Goal: Use online tool/utility: Utilize a website feature to perform a specific function

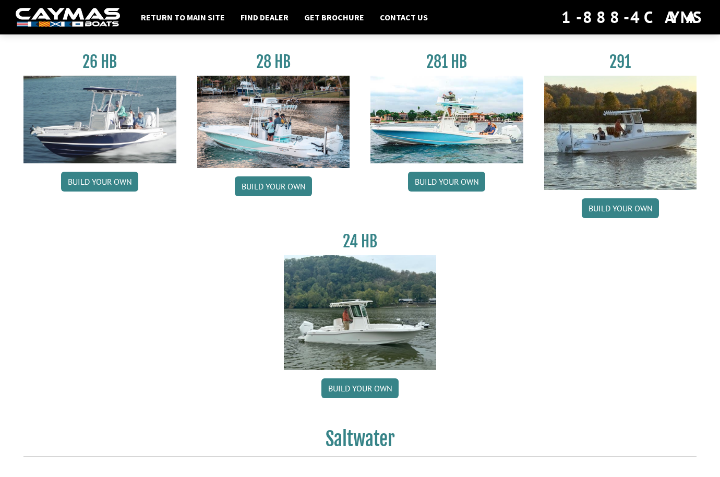
scroll to position [153, 0]
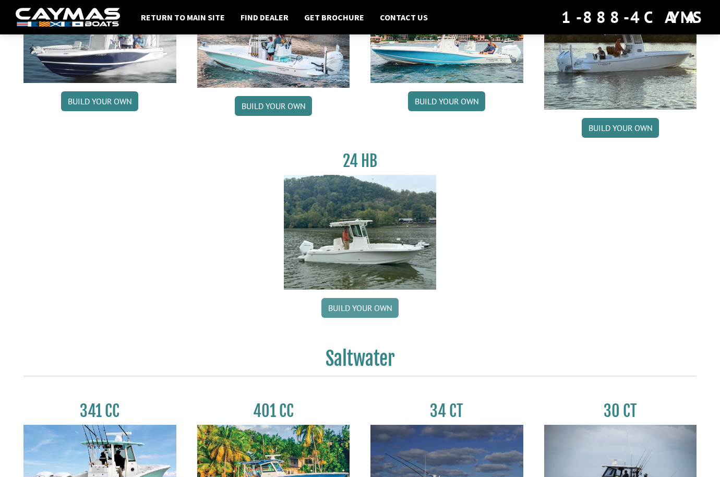
click at [362, 306] on link "Build your own" at bounding box center [360, 308] width 77 height 20
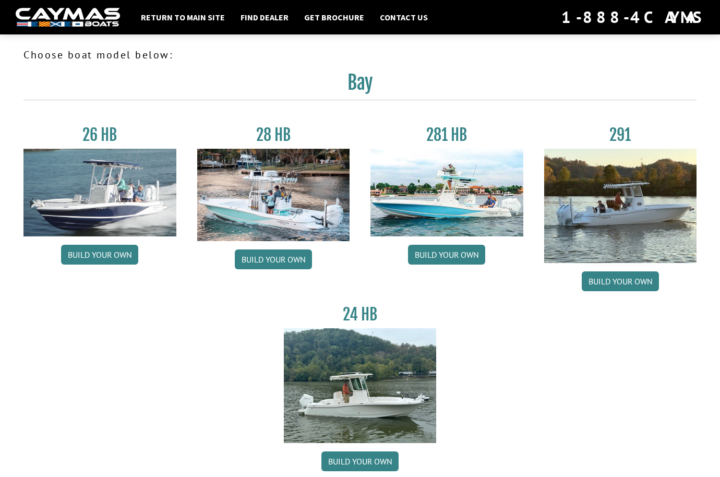
scroll to position [72, 0]
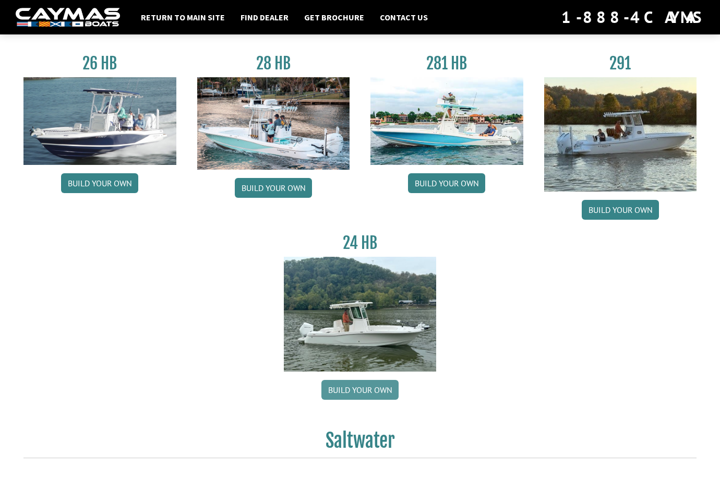
click at [351, 392] on link "Build your own" at bounding box center [360, 390] width 77 height 20
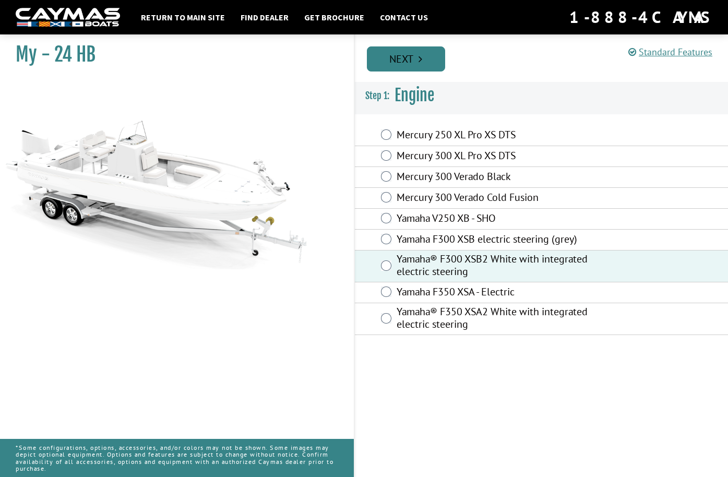
click at [424, 59] on link "Next" at bounding box center [406, 58] width 78 height 25
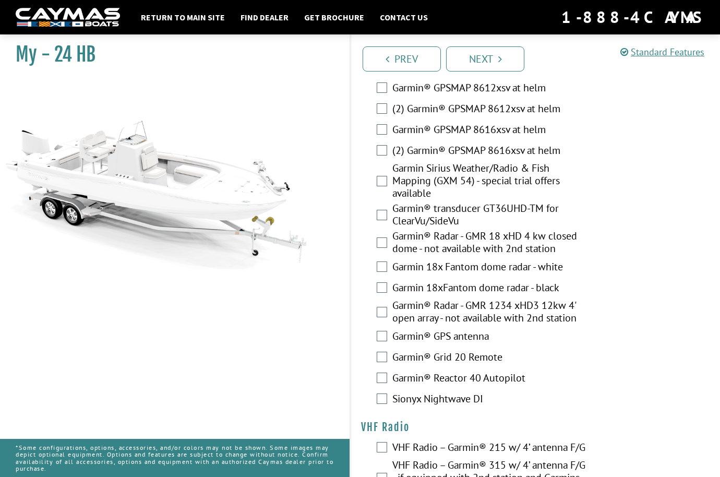
scroll to position [2716, 0]
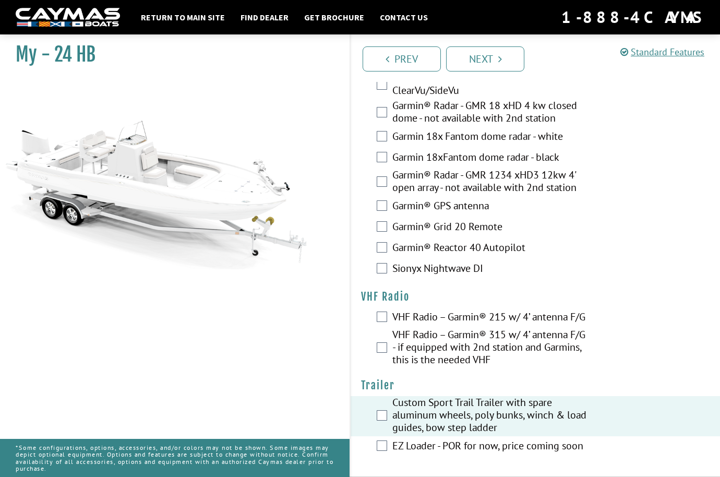
click at [491, 41] on div "Prev Next" at bounding box center [535, 58] width 371 height 48
click at [488, 56] on link "Next" at bounding box center [485, 58] width 78 height 25
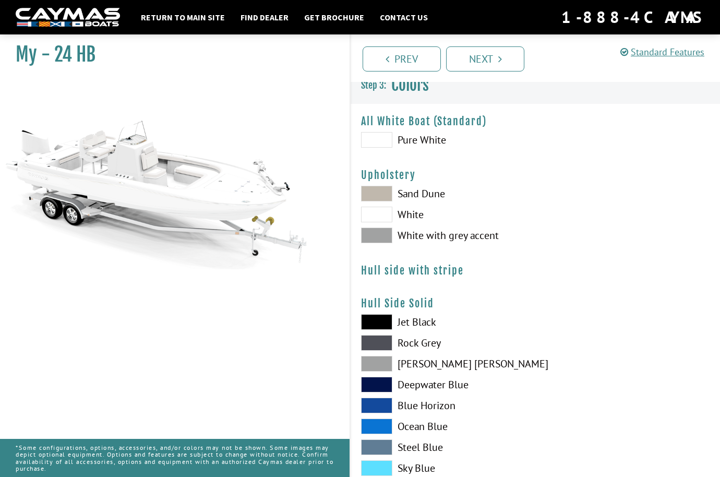
scroll to position [0, 0]
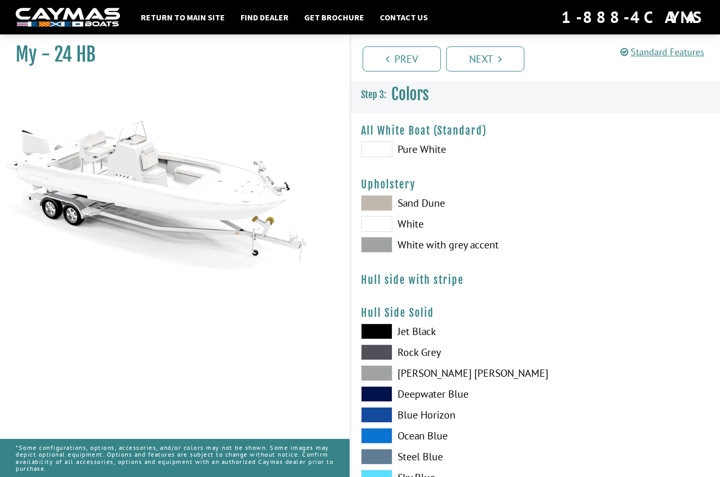
click at [377, 228] on span at bounding box center [376, 224] width 31 height 16
click at [393, 147] on label "Pure White" at bounding box center [443, 149] width 164 height 16
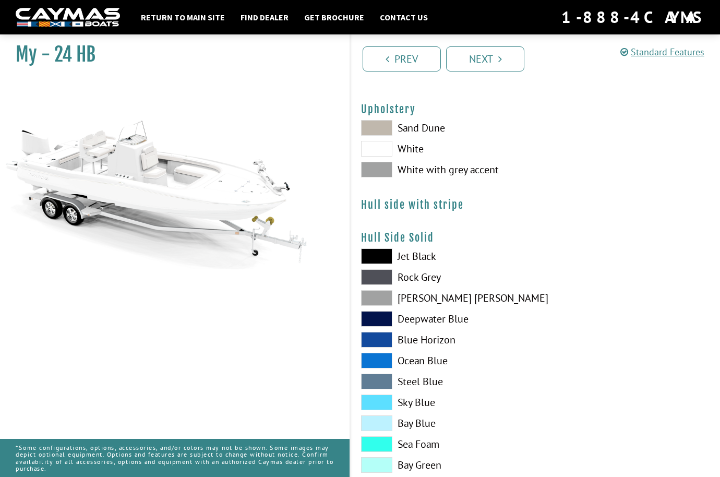
scroll to position [156, 0]
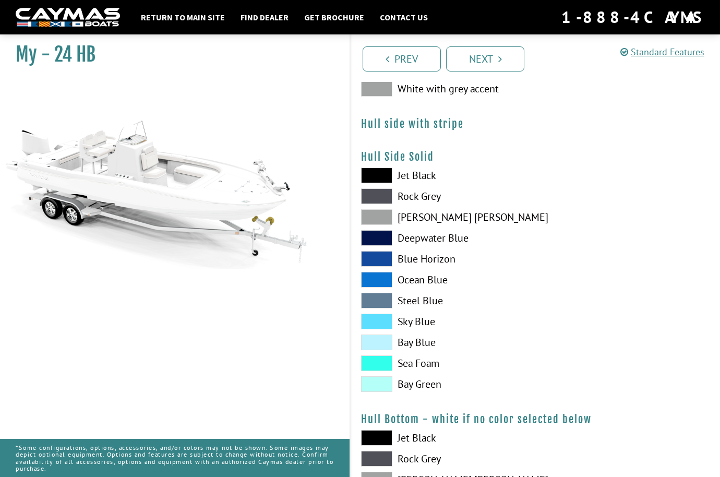
click at [379, 320] on span at bounding box center [376, 322] width 31 height 16
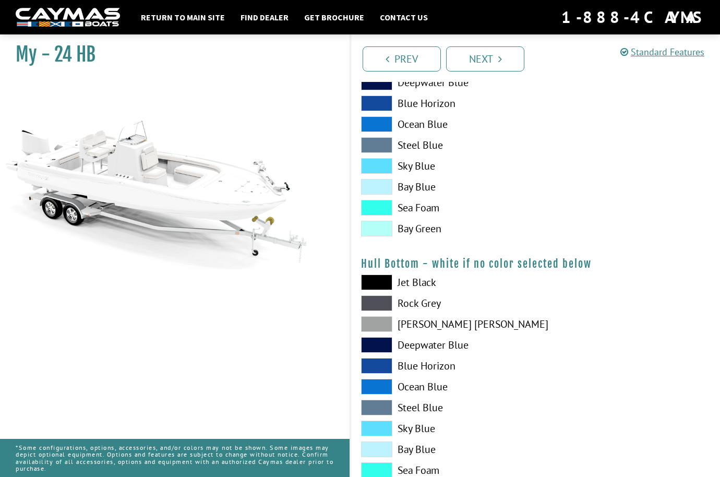
scroll to position [314, 0]
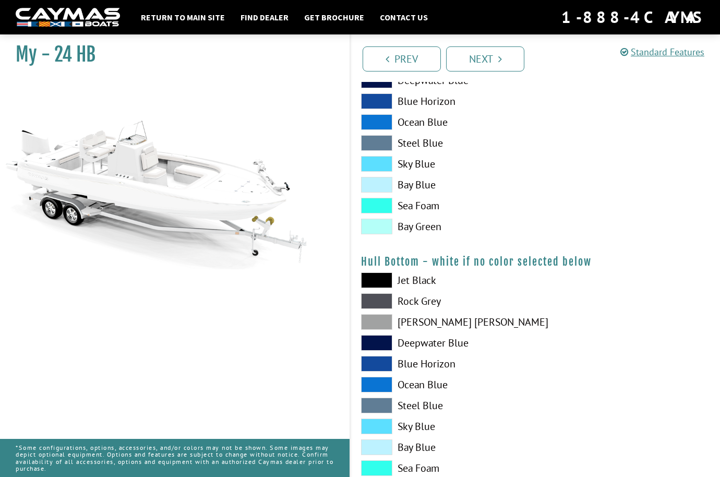
click at [384, 423] on span at bounding box center [376, 427] width 31 height 16
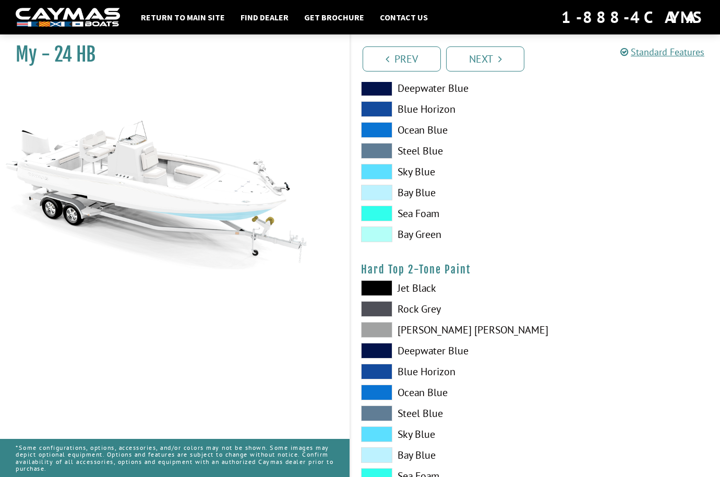
scroll to position [601, 0]
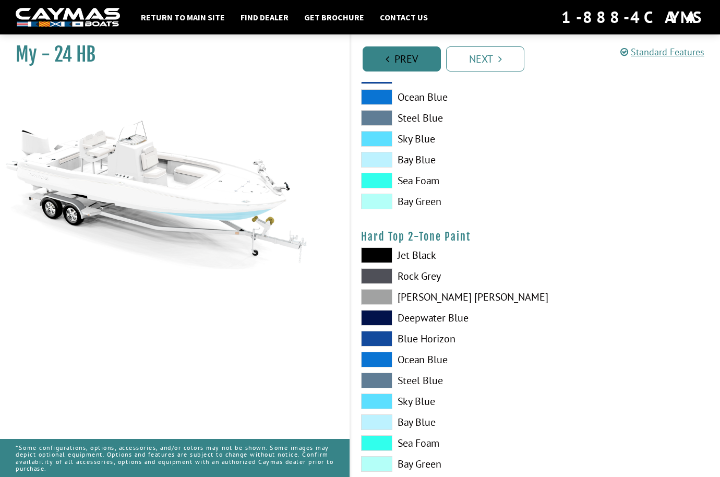
click at [421, 64] on link "Prev" at bounding box center [402, 58] width 78 height 25
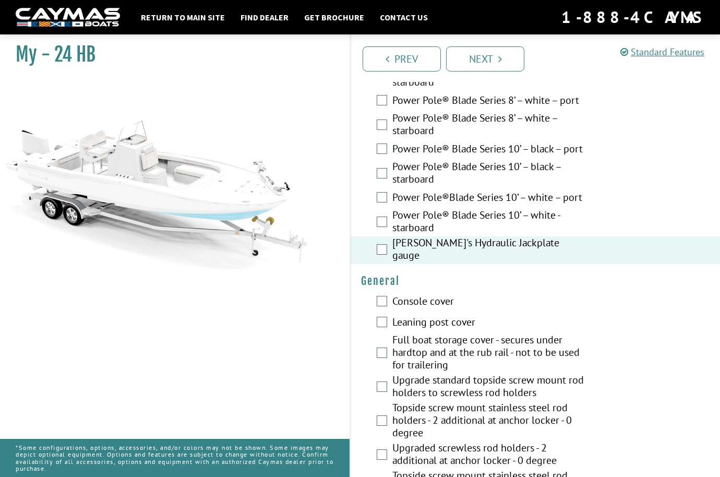
scroll to position [646, 0]
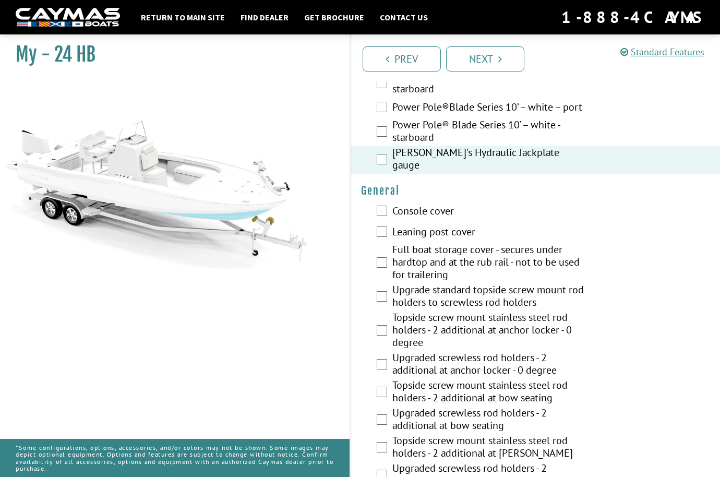
click at [388, 322] on div "Topside screw mount stainless steel rod holders - 2 additional at anchor locker…" at bounding box center [536, 331] width 370 height 40
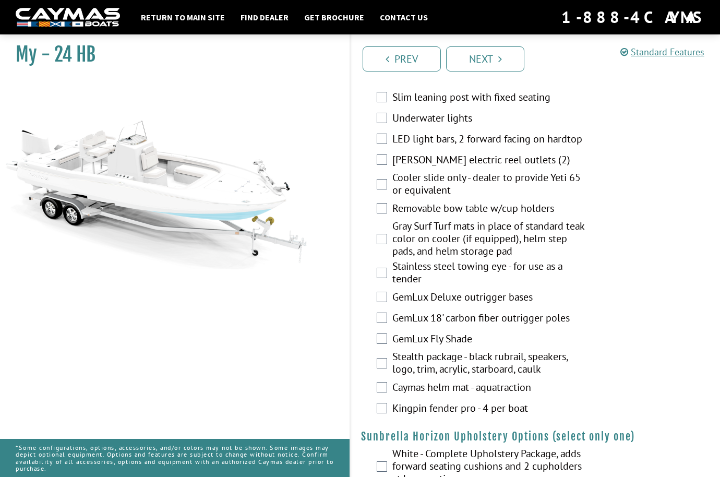
scroll to position [1877, 0]
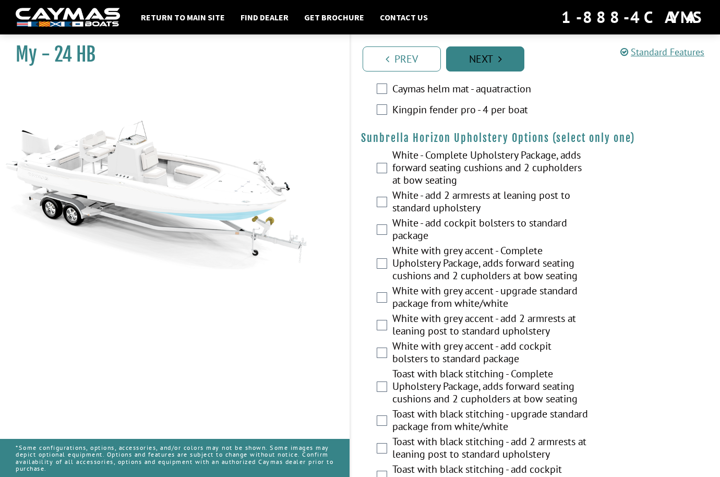
click at [495, 55] on link "Next" at bounding box center [485, 58] width 78 height 25
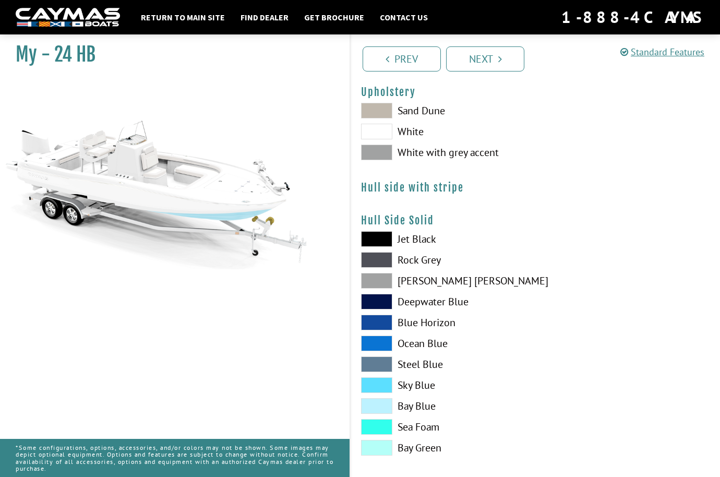
scroll to position [0, 0]
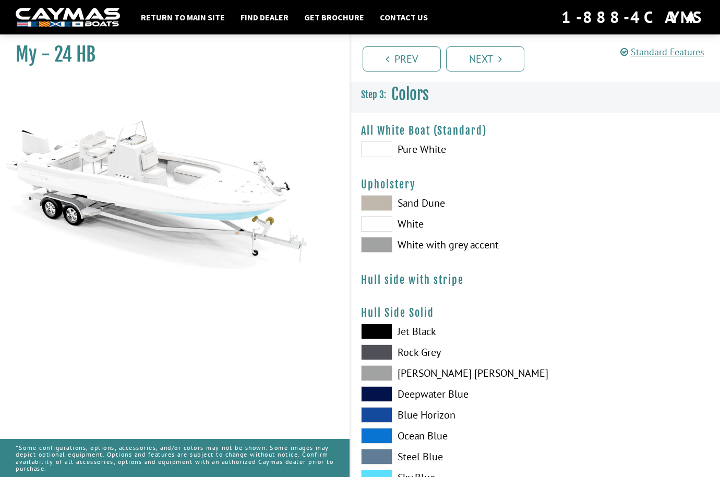
click at [388, 149] on span at bounding box center [376, 149] width 31 height 16
click at [375, 226] on span at bounding box center [376, 224] width 31 height 16
click at [384, 207] on span at bounding box center [376, 203] width 31 height 16
click at [377, 232] on div "Sand Dune White White with grey accent" at bounding box center [443, 226] width 185 height 63
click at [377, 228] on span at bounding box center [376, 224] width 31 height 16
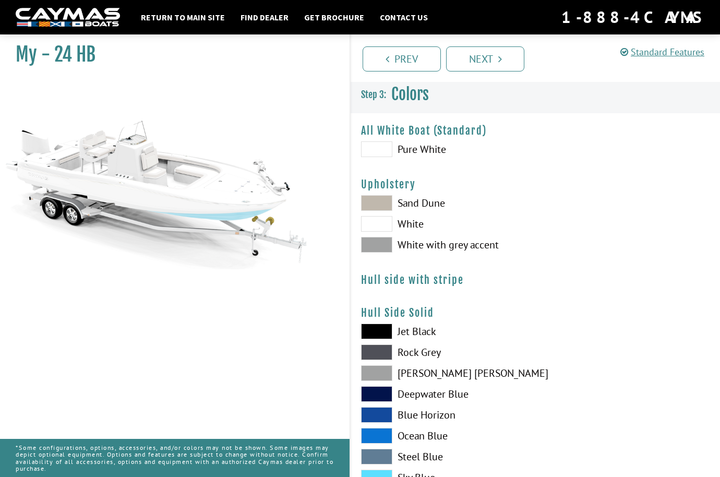
click at [381, 217] on span at bounding box center [376, 224] width 31 height 16
click at [380, 205] on span at bounding box center [376, 203] width 31 height 16
click at [371, 253] on div "Sand Dune White White with grey accent" at bounding box center [443, 226] width 185 height 63
click at [375, 246] on span at bounding box center [376, 245] width 31 height 16
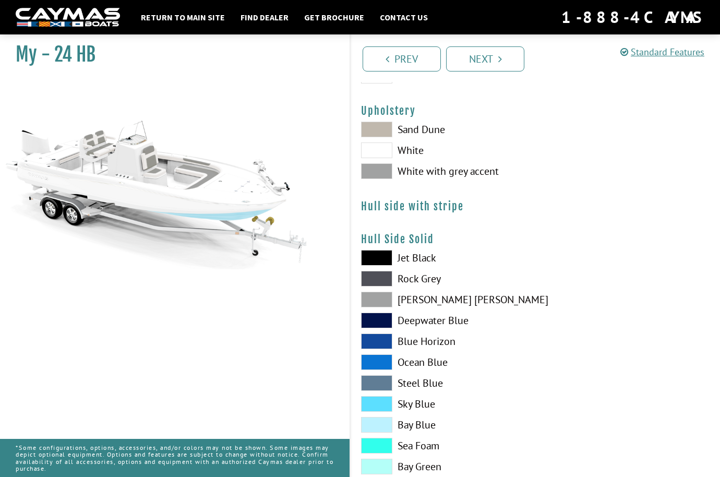
scroll to position [149, 0]
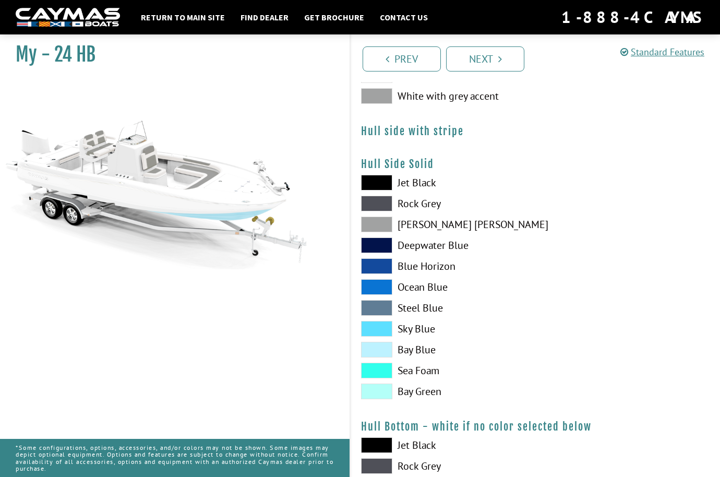
click at [381, 228] on span at bounding box center [376, 225] width 31 height 16
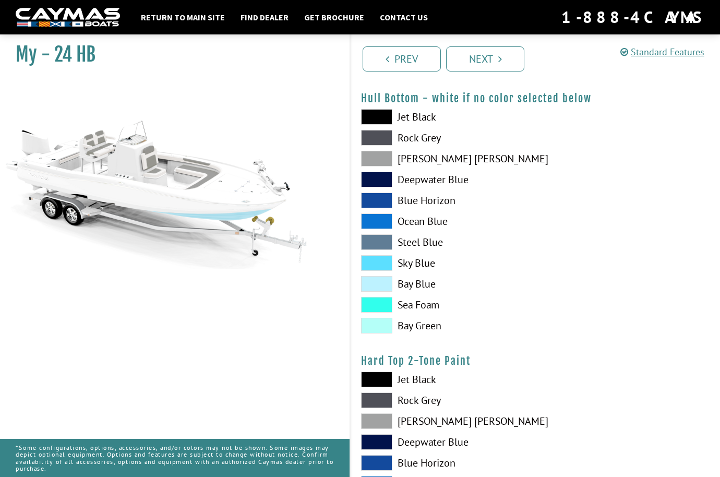
scroll to position [566, 0]
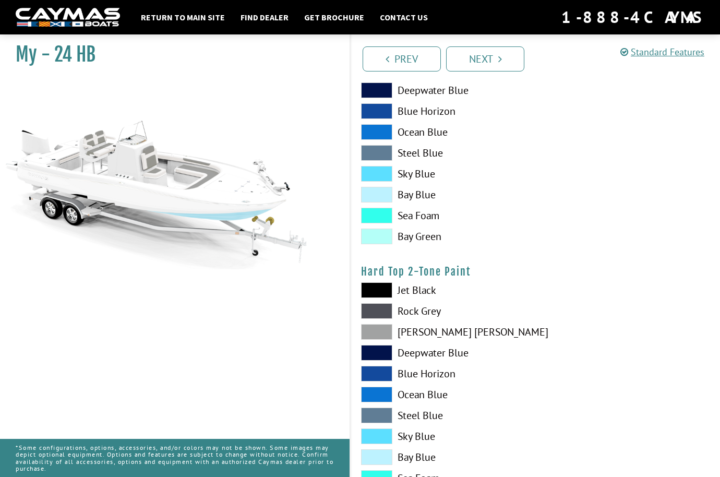
click at [380, 430] on span at bounding box center [376, 437] width 31 height 16
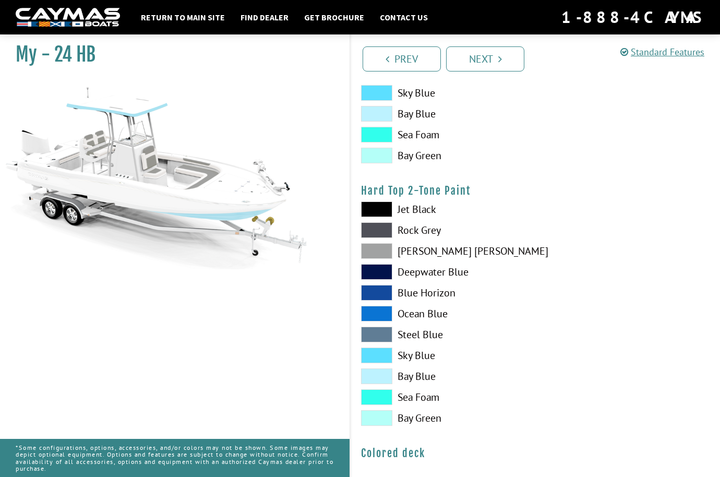
scroll to position [660, 0]
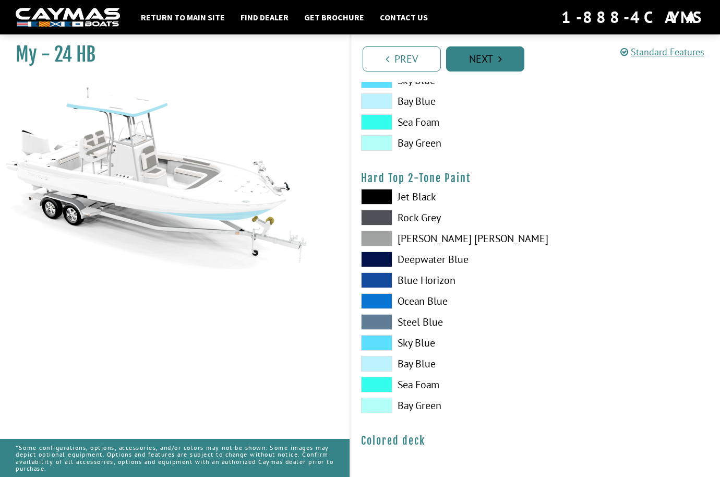
click at [481, 62] on link "Next" at bounding box center [485, 58] width 78 height 25
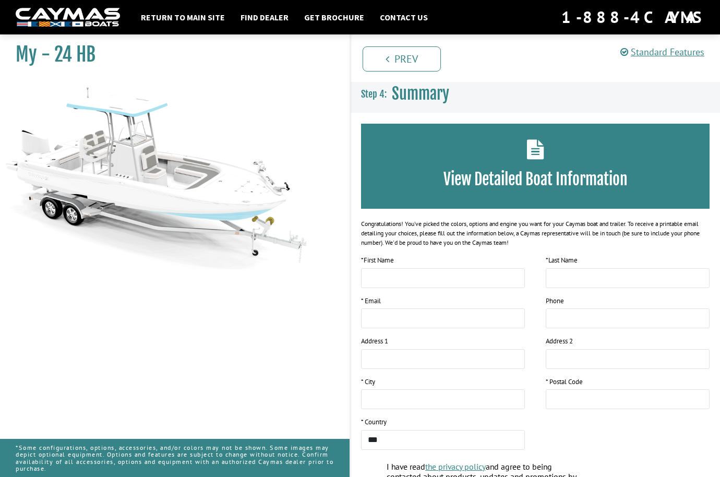
scroll to position [101, 0]
